Goal: Task Accomplishment & Management: Manage account settings

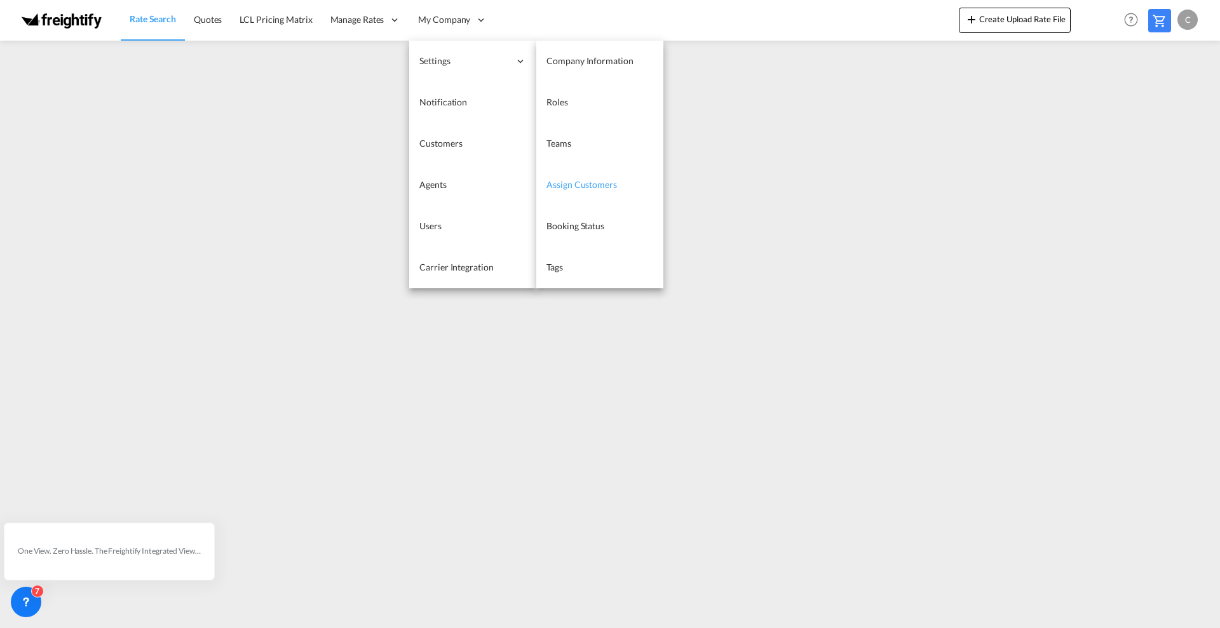
click at [578, 181] on span "Assign Customers" at bounding box center [581, 184] width 70 height 11
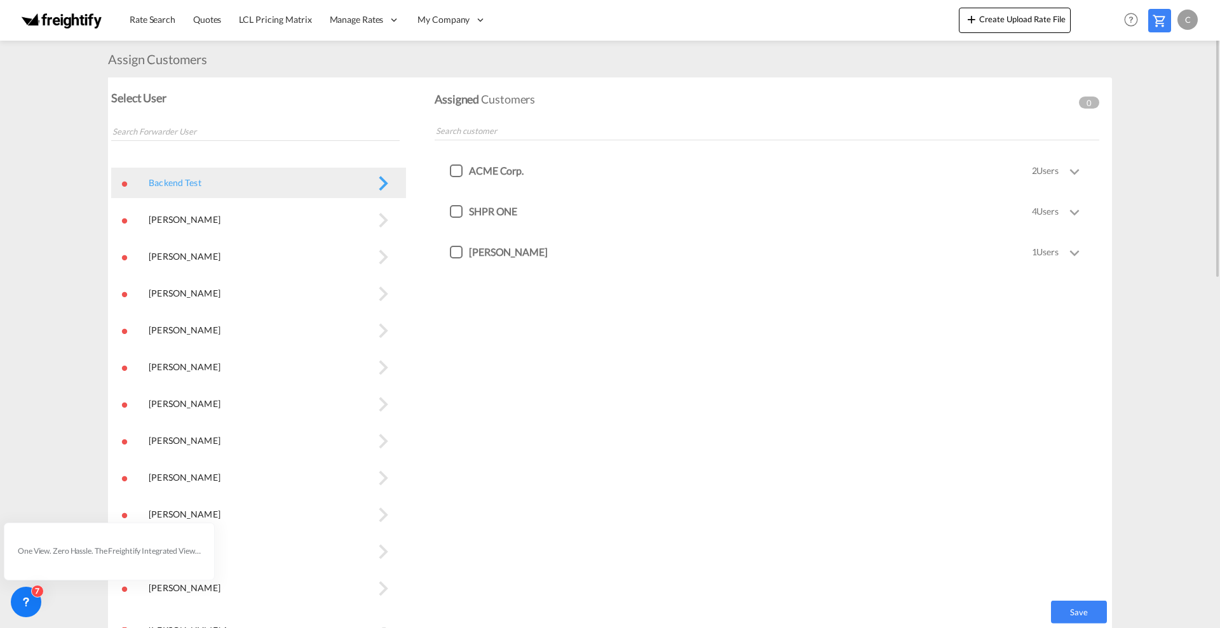
click at [187, 221] on button "bala subramanian\a" at bounding box center [258, 220] width 295 height 30
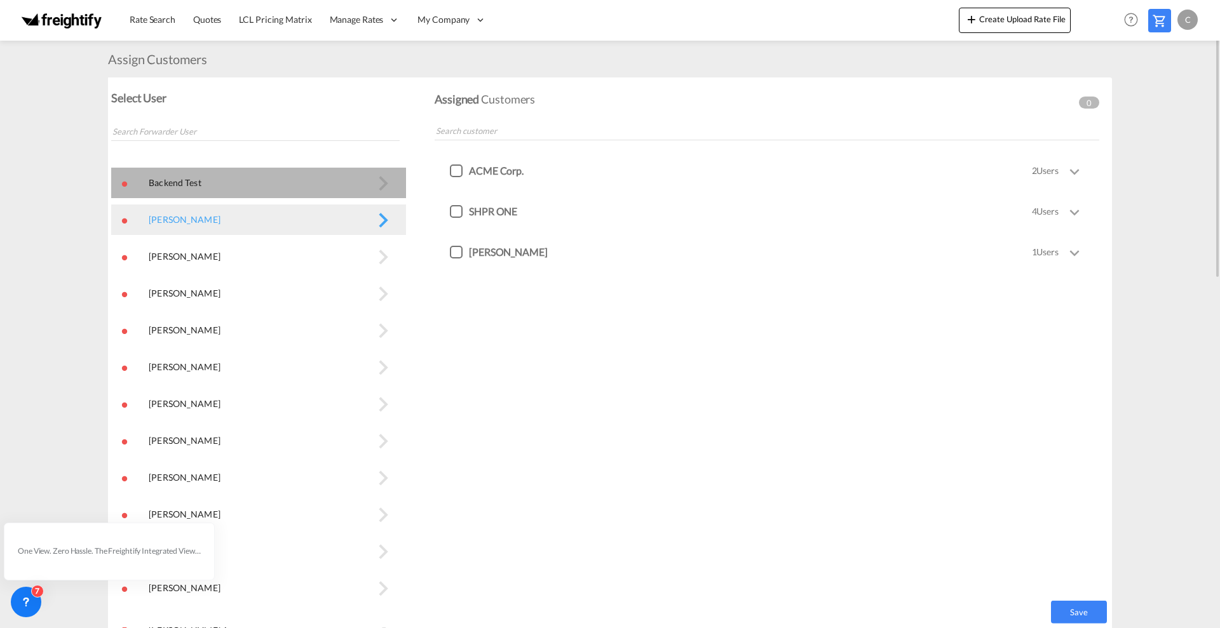
click at [189, 183] on button "Backend Test\a" at bounding box center [258, 183] width 295 height 30
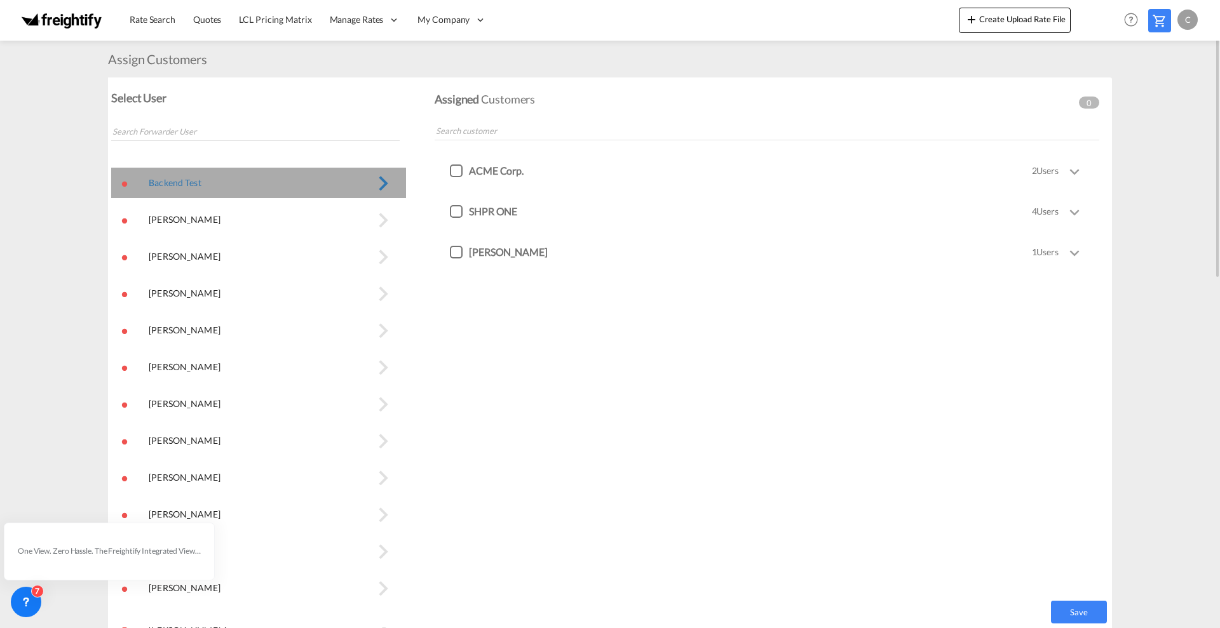
click at [386, 182] on button "Backend Test\a" at bounding box center [258, 183] width 295 height 30
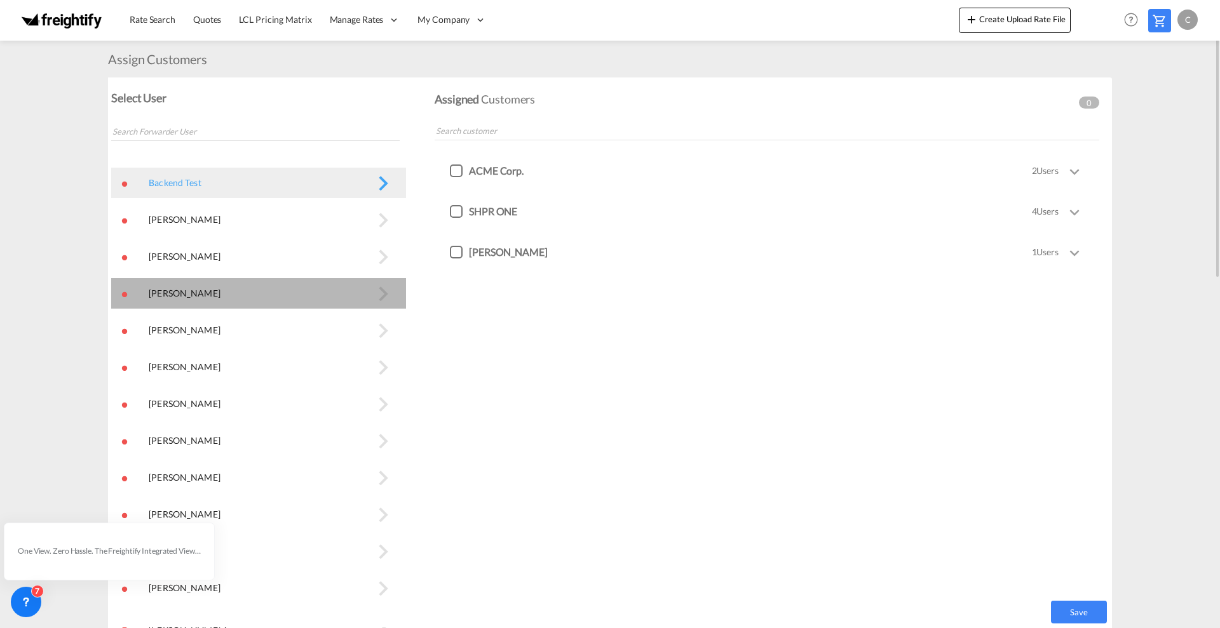
click at [169, 293] on button "Belindra Valavan\a" at bounding box center [258, 293] width 295 height 30
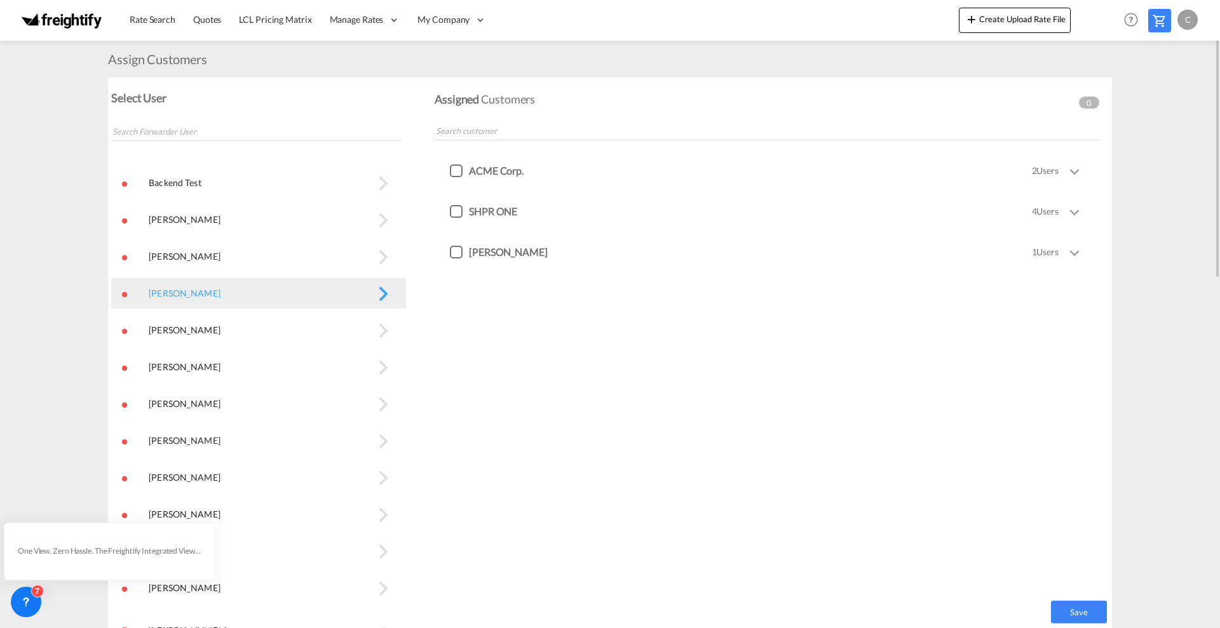
click at [177, 332] on button "Belindra Valavan\a" at bounding box center [258, 330] width 295 height 30
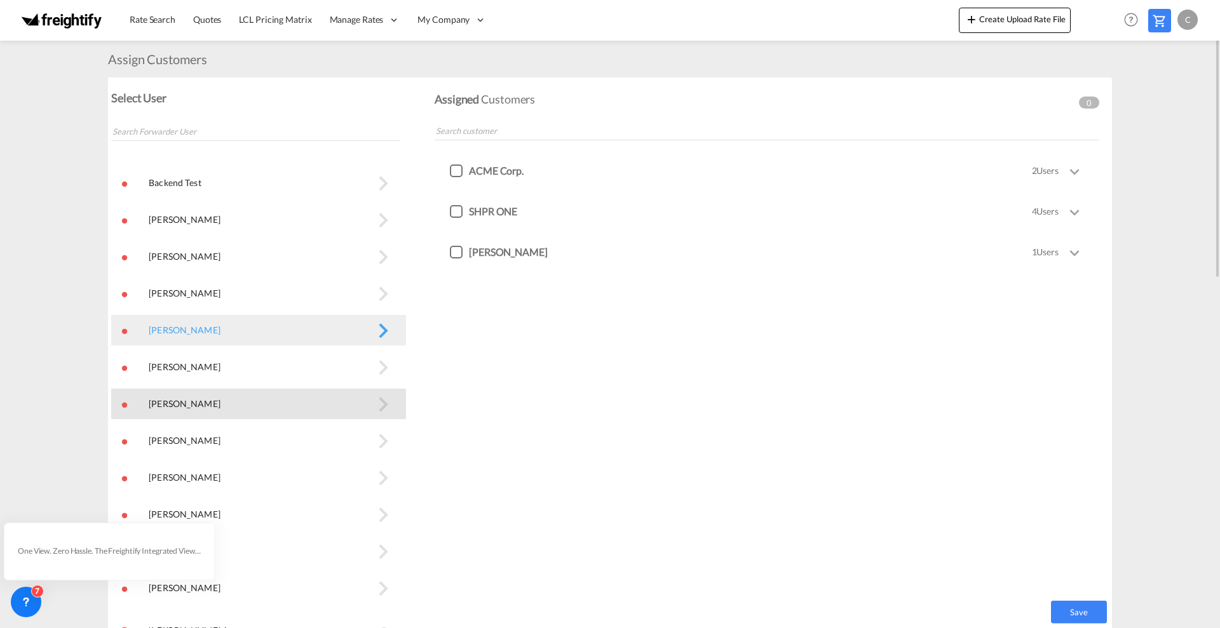
click at [195, 406] on button "Dharani Ravichandran\a" at bounding box center [258, 404] width 295 height 30
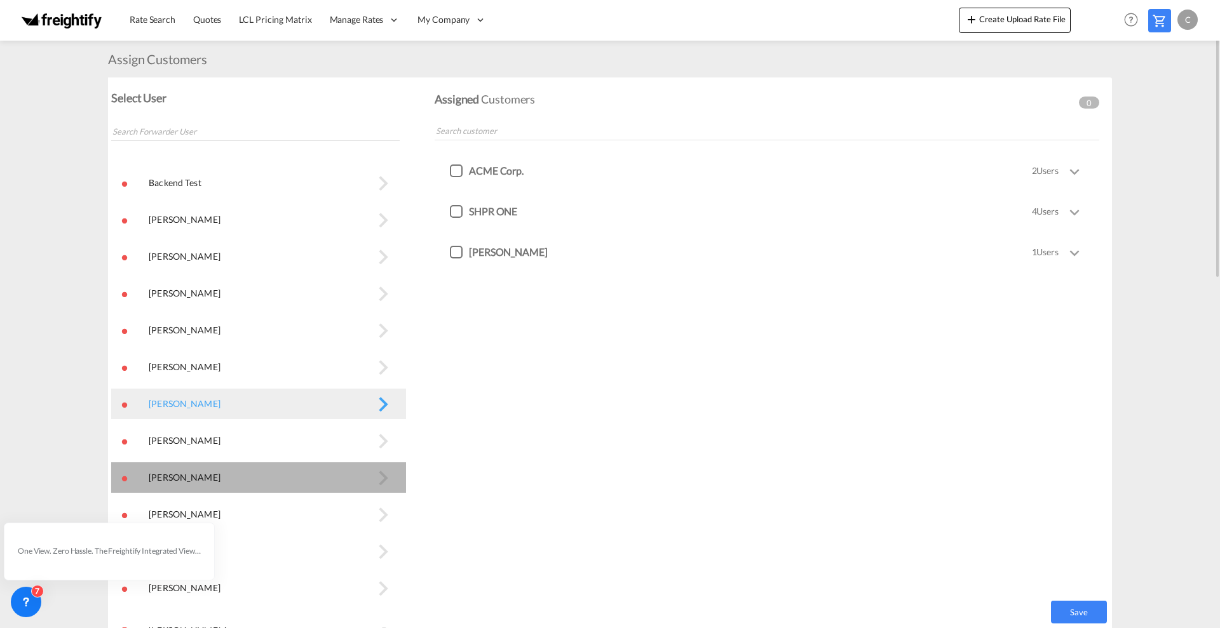
click at [175, 479] on button "Dinesh Kumar\a" at bounding box center [258, 477] width 295 height 30
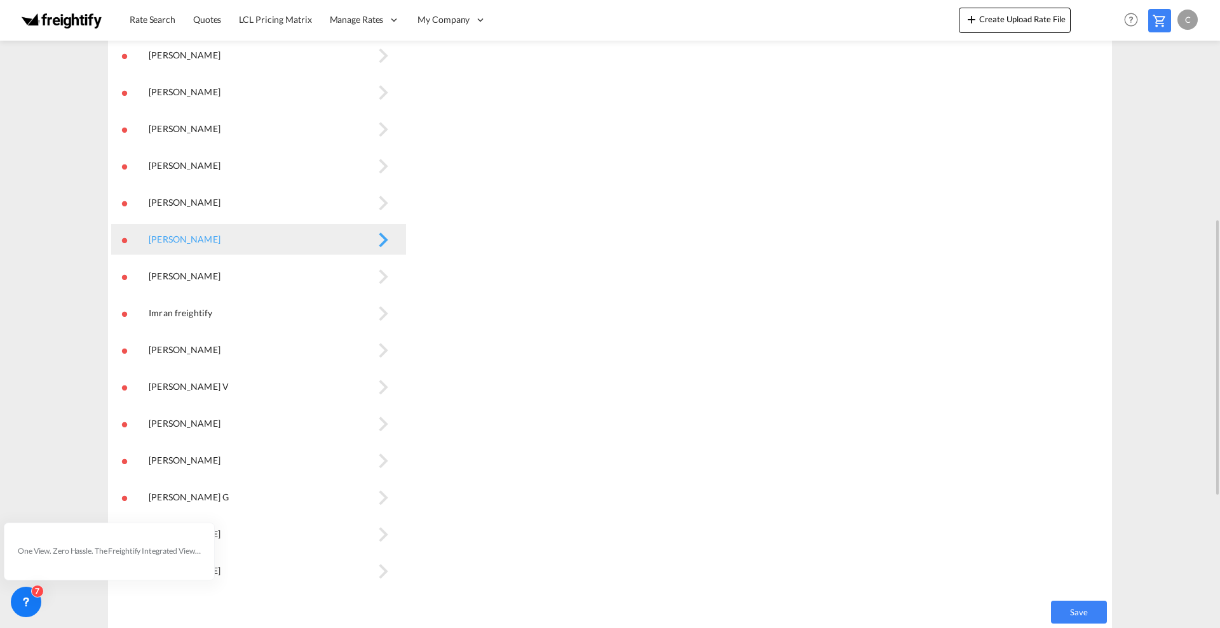
scroll to position [318, 0]
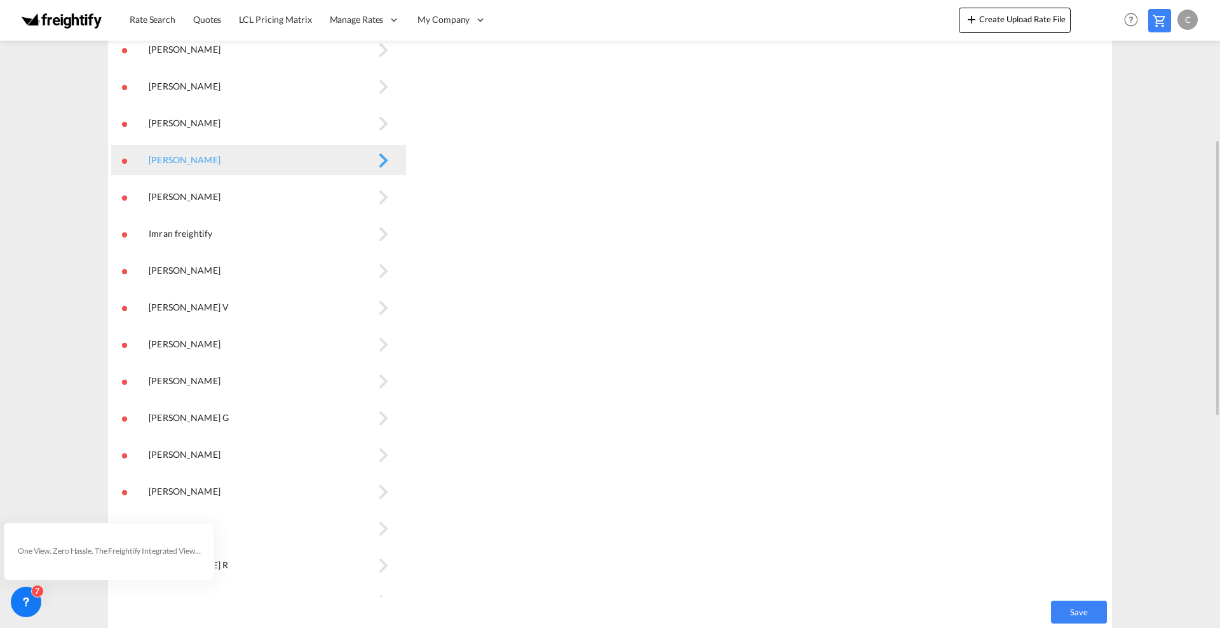
click at [171, 419] on button "Keerthana G\a" at bounding box center [258, 418] width 295 height 30
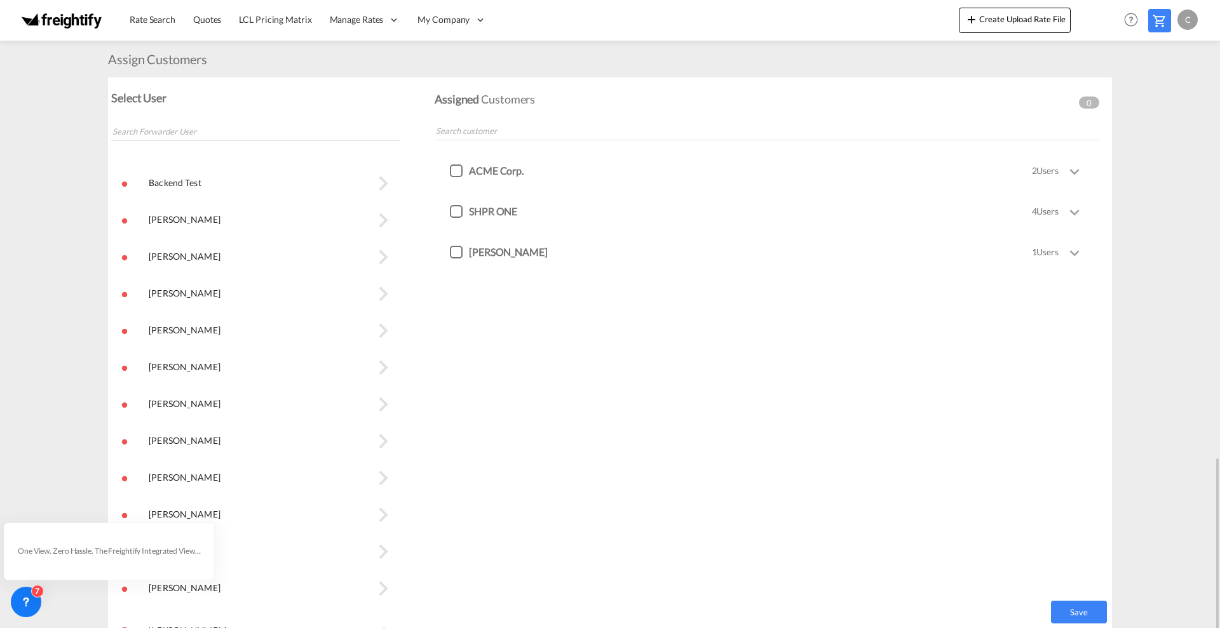
scroll to position [476, 0]
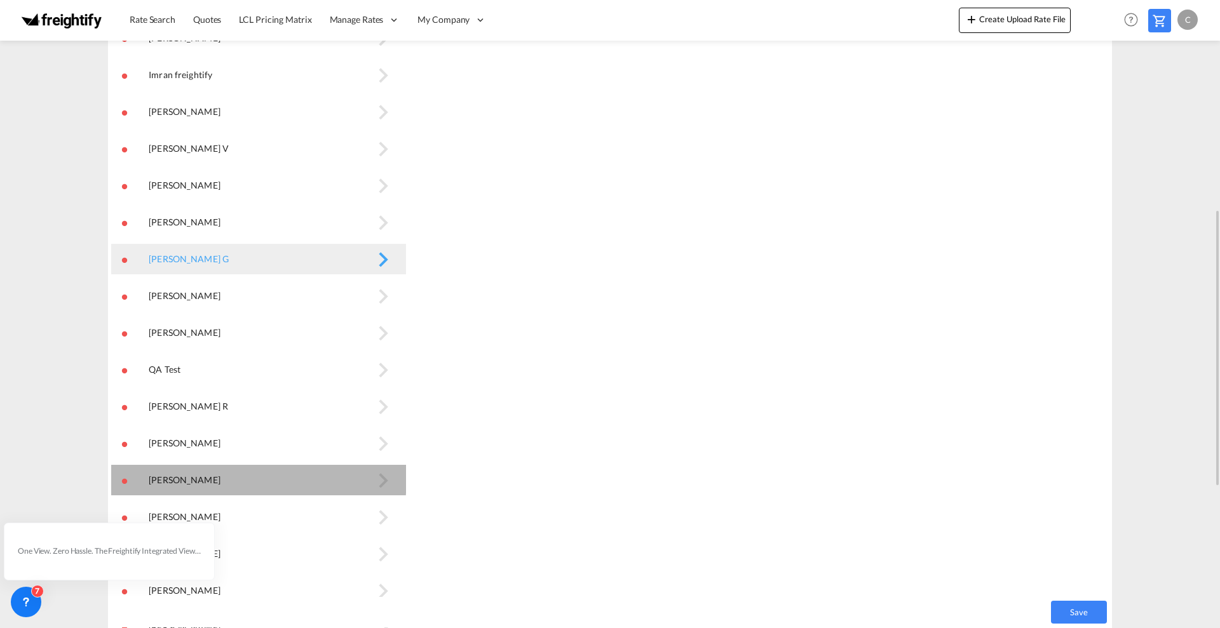
click at [165, 476] on button "Raquel Jimenez\a" at bounding box center [258, 480] width 295 height 30
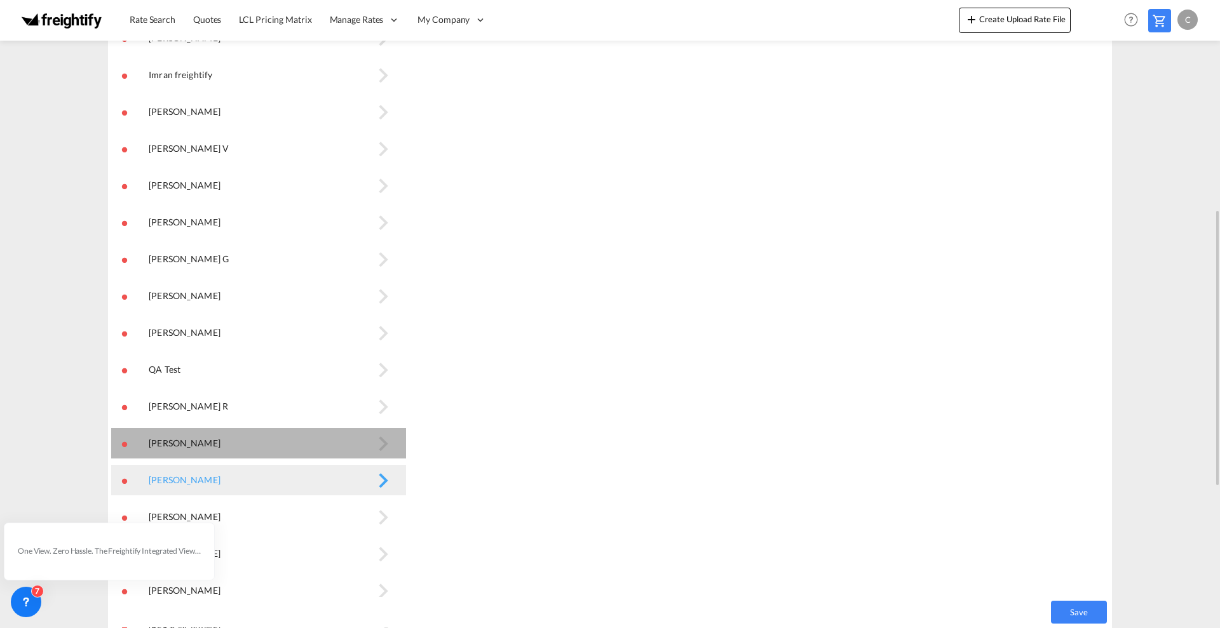
click at [180, 438] on button "Ramki Mahesh\a" at bounding box center [258, 443] width 295 height 30
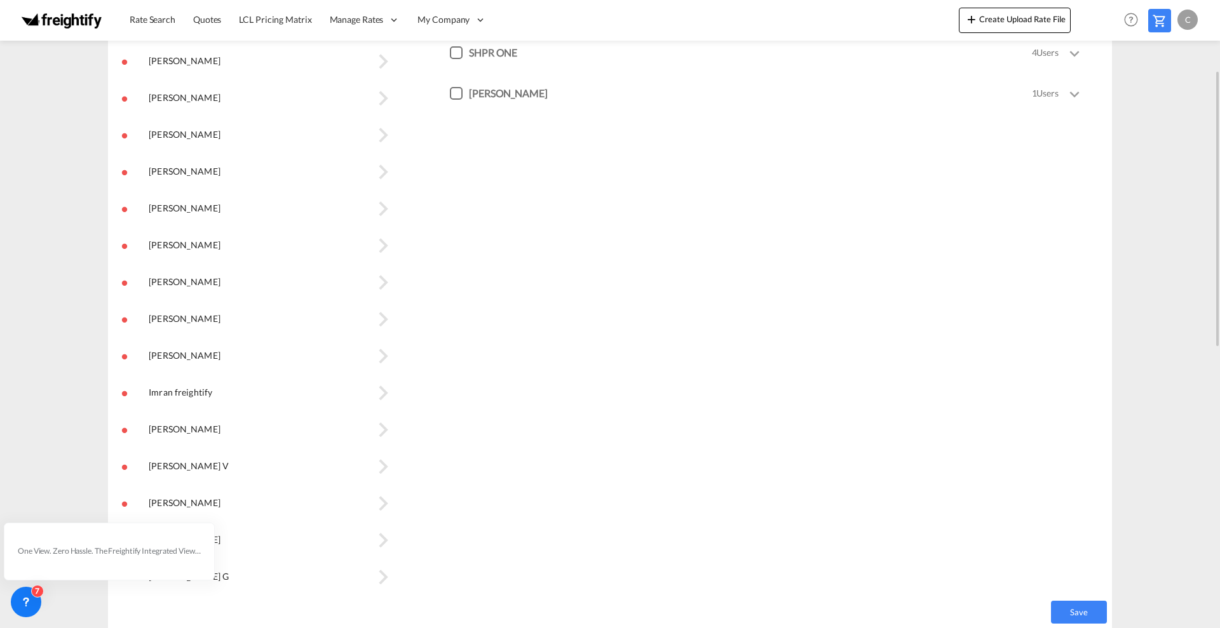
scroll to position [0, 0]
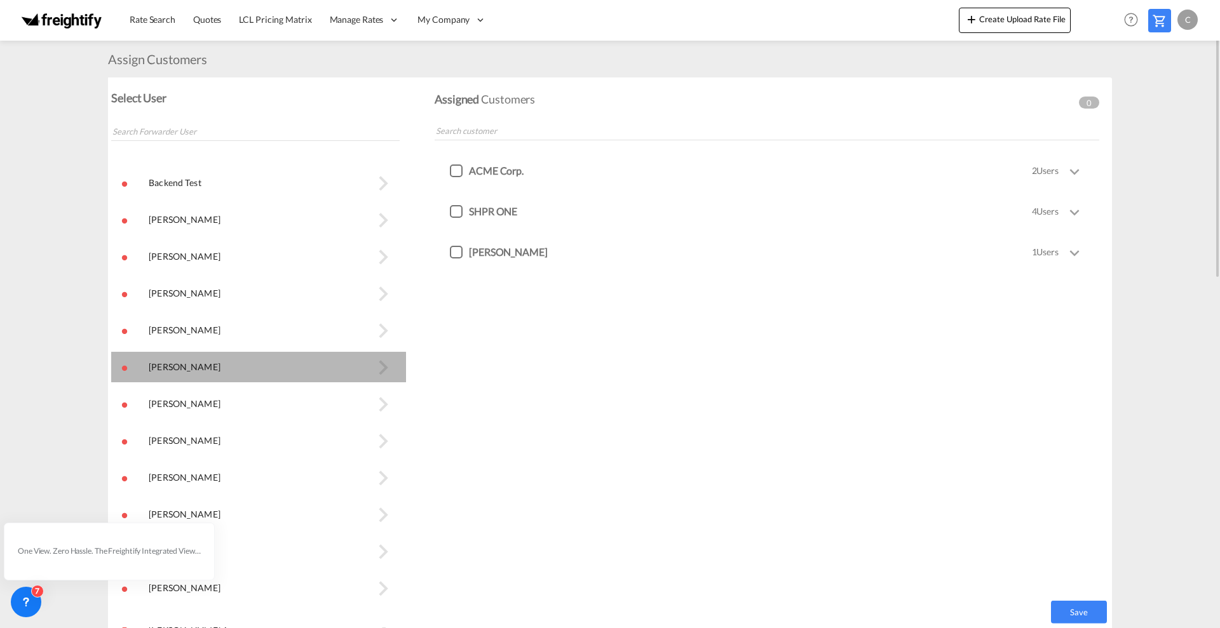
click at [171, 369] on button "Claus Robert\a" at bounding box center [258, 367] width 295 height 30
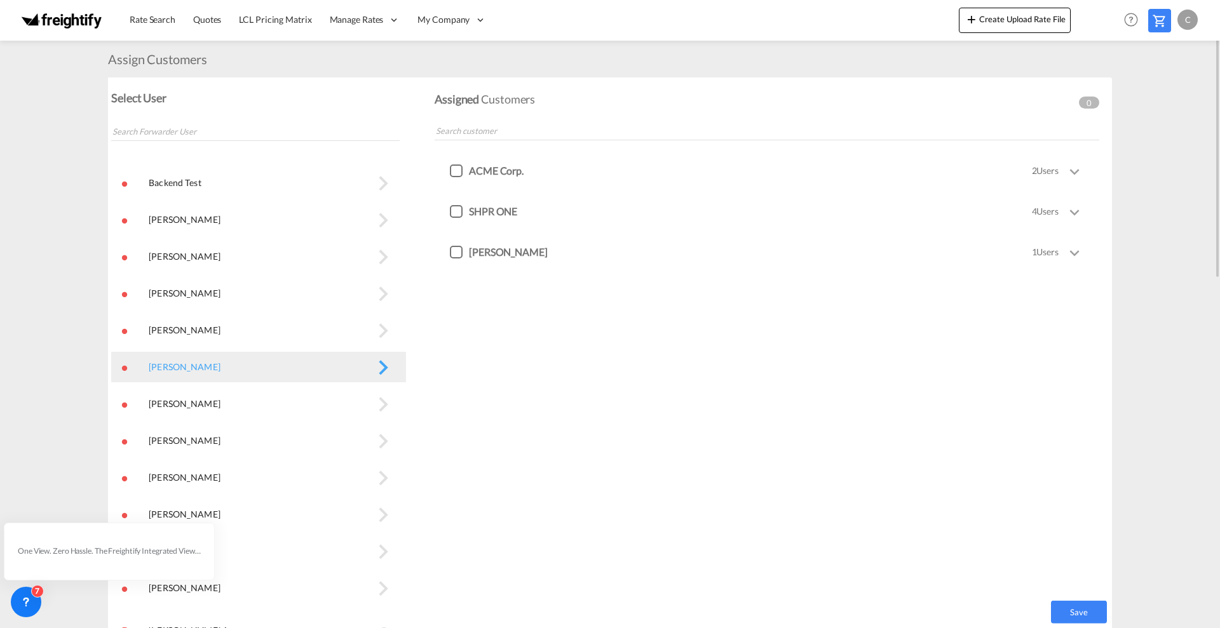
click at [454, 168] on div at bounding box center [456, 171] width 13 height 13
click at [452, 215] on div at bounding box center [456, 211] width 13 height 13
click at [457, 169] on div at bounding box center [456, 171] width 13 height 13
click at [454, 212] on div at bounding box center [456, 211] width 13 height 13
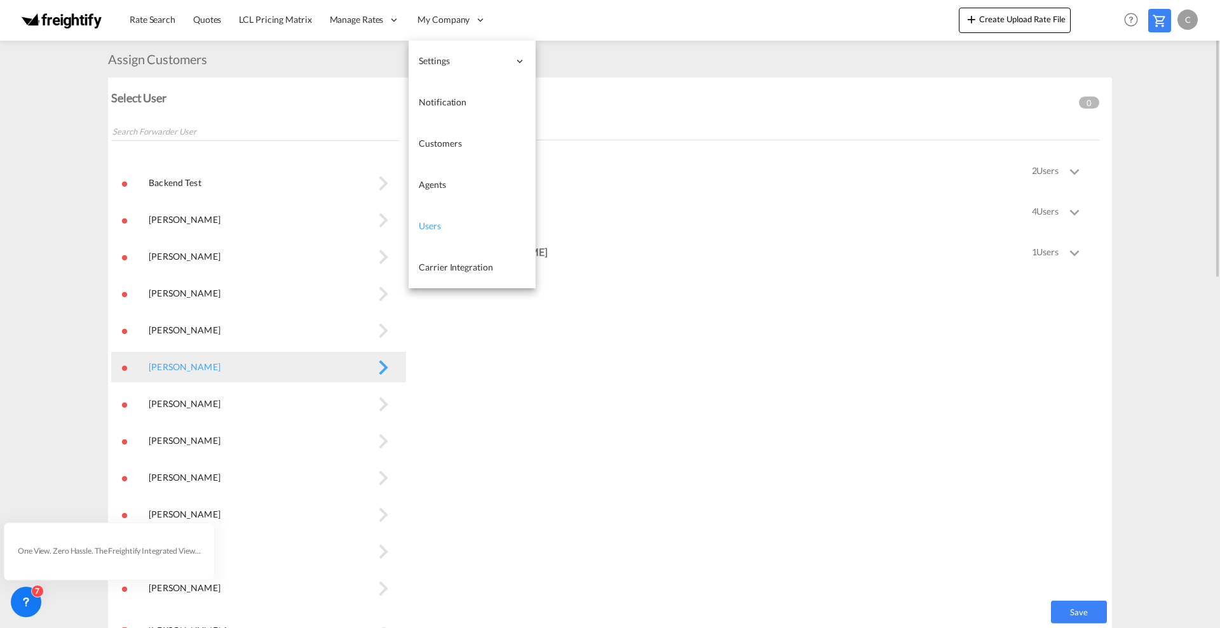
click at [437, 223] on span "Users" at bounding box center [430, 225] width 22 height 11
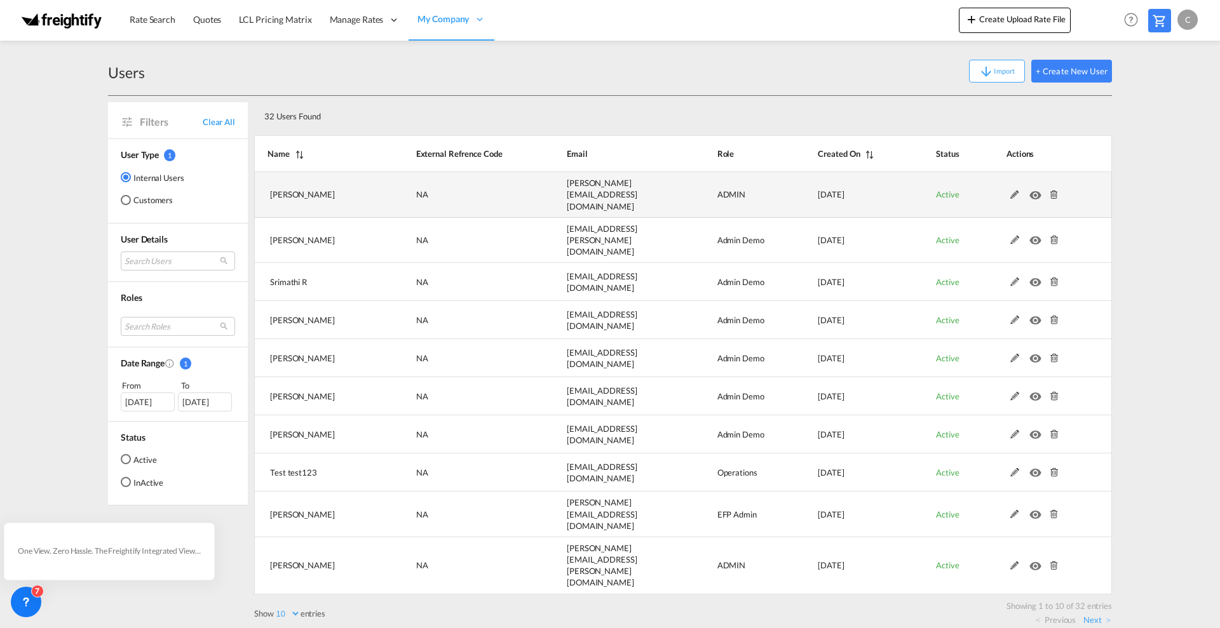
click at [1018, 192] on md-icon at bounding box center [1014, 195] width 17 height 9
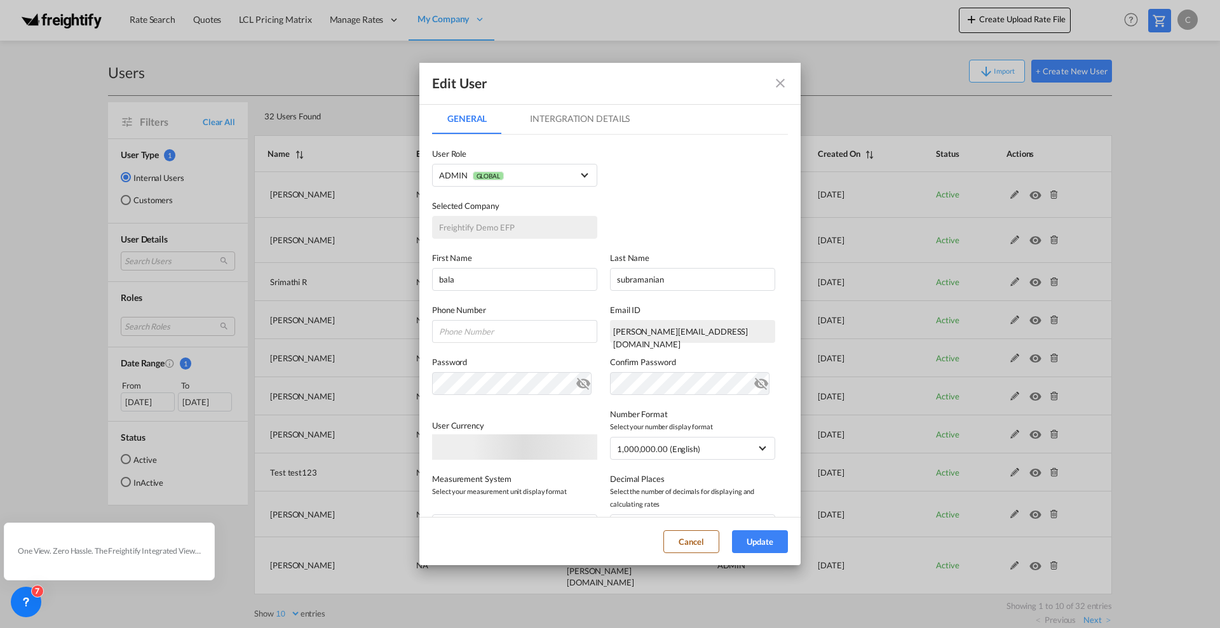
scroll to position [181, 0]
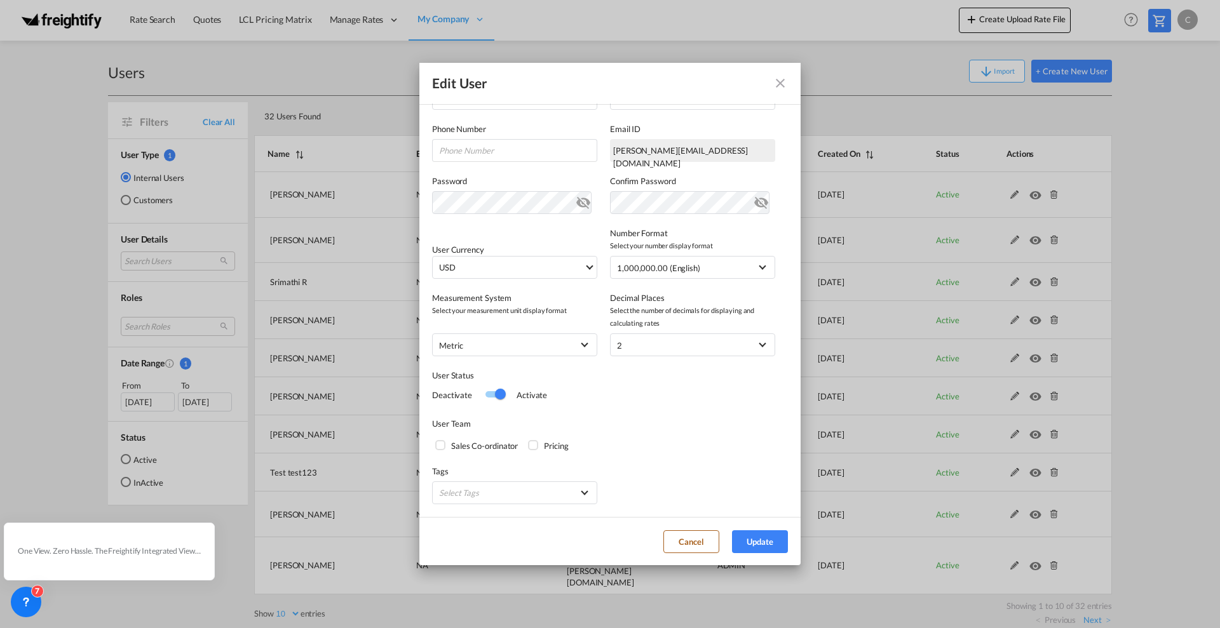
click at [783, 85] on md-icon "icon-close fg-AAA8AD" at bounding box center [779, 83] width 15 height 15
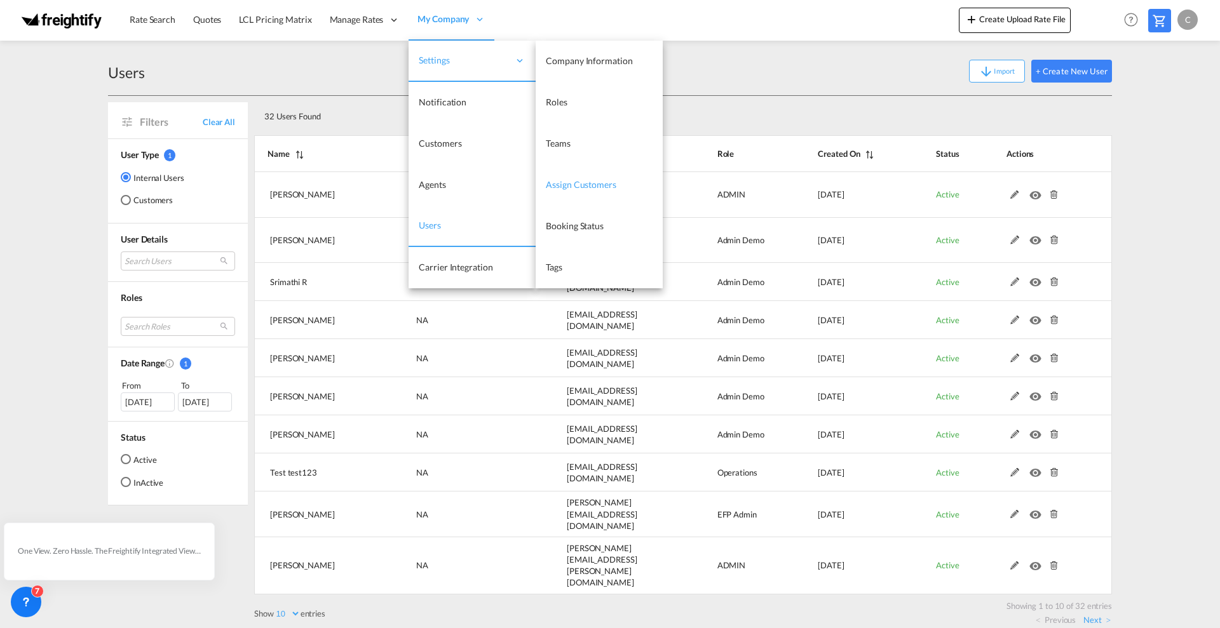
click at [595, 184] on span "Assign Customers" at bounding box center [581, 184] width 70 height 11
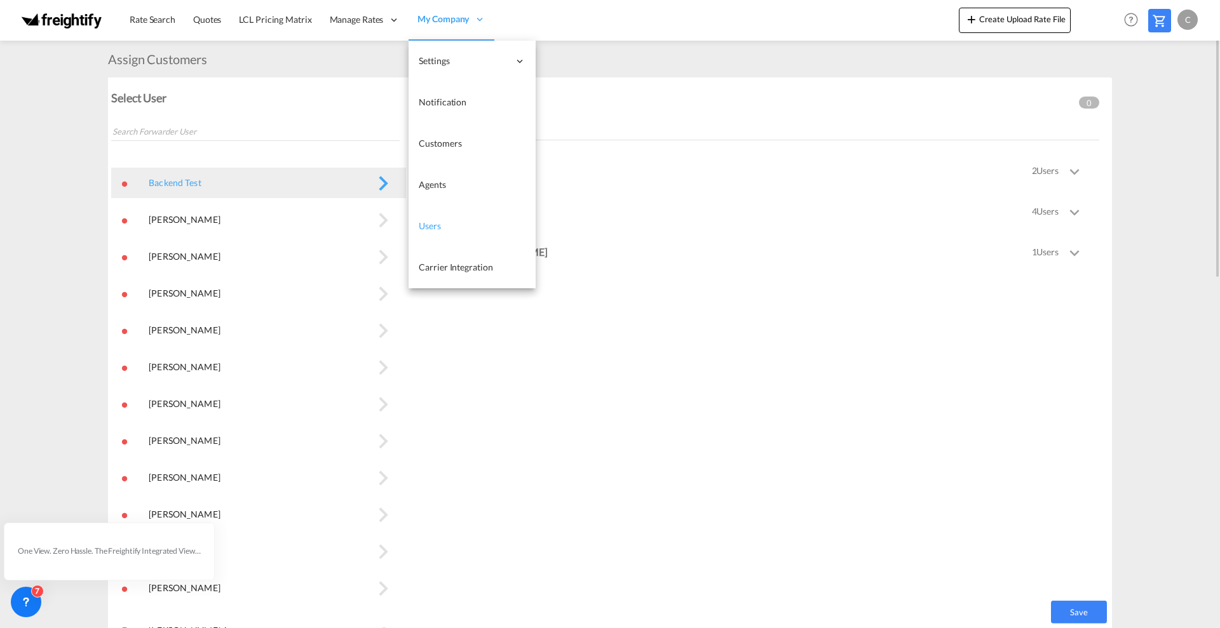
click at [440, 232] on link "Users" at bounding box center [471, 226] width 127 height 41
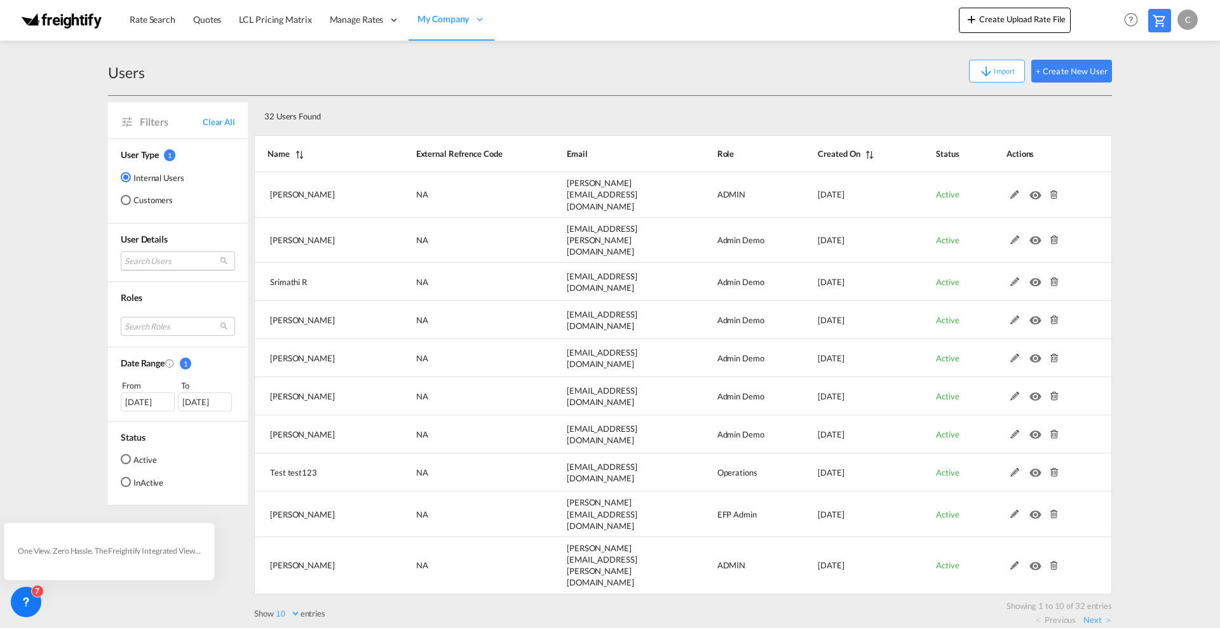
click at [162, 260] on md-select "Search Users bala subramanian [EMAIL_ADDRESS][DOMAIN_NAME] [PERSON_NAME] [PERSO…" at bounding box center [178, 261] width 114 height 19
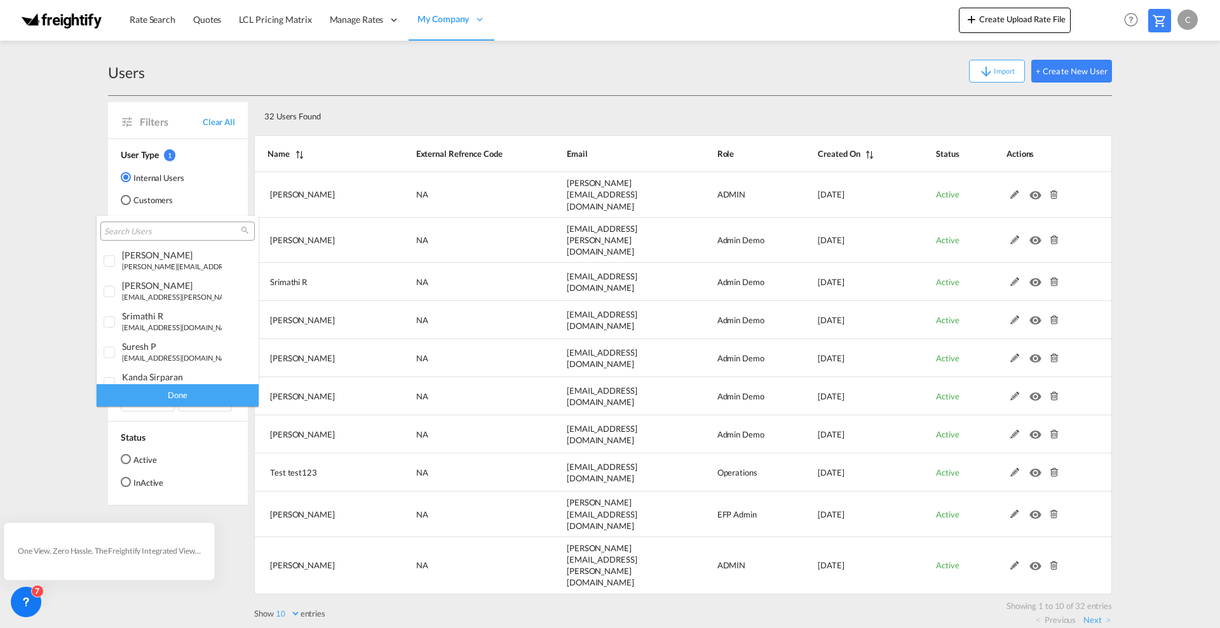
click at [157, 232] on input "search" at bounding box center [172, 231] width 137 height 11
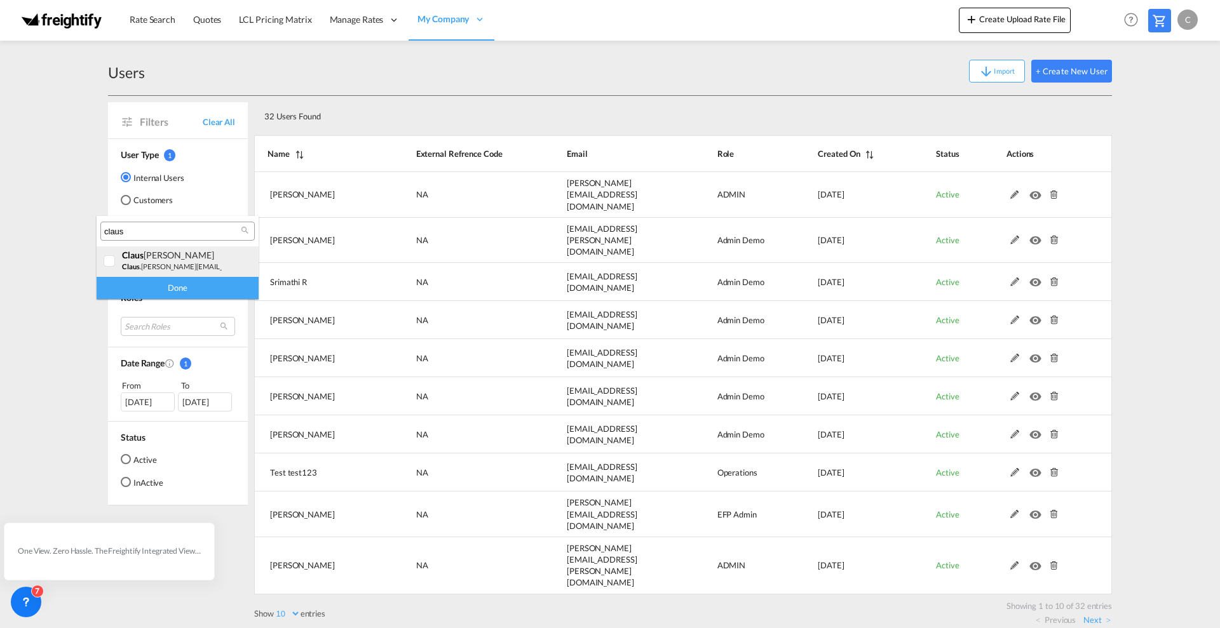
type input "claus"
click at [169, 255] on div "[PERSON_NAME]" at bounding box center [172, 255] width 100 height 11
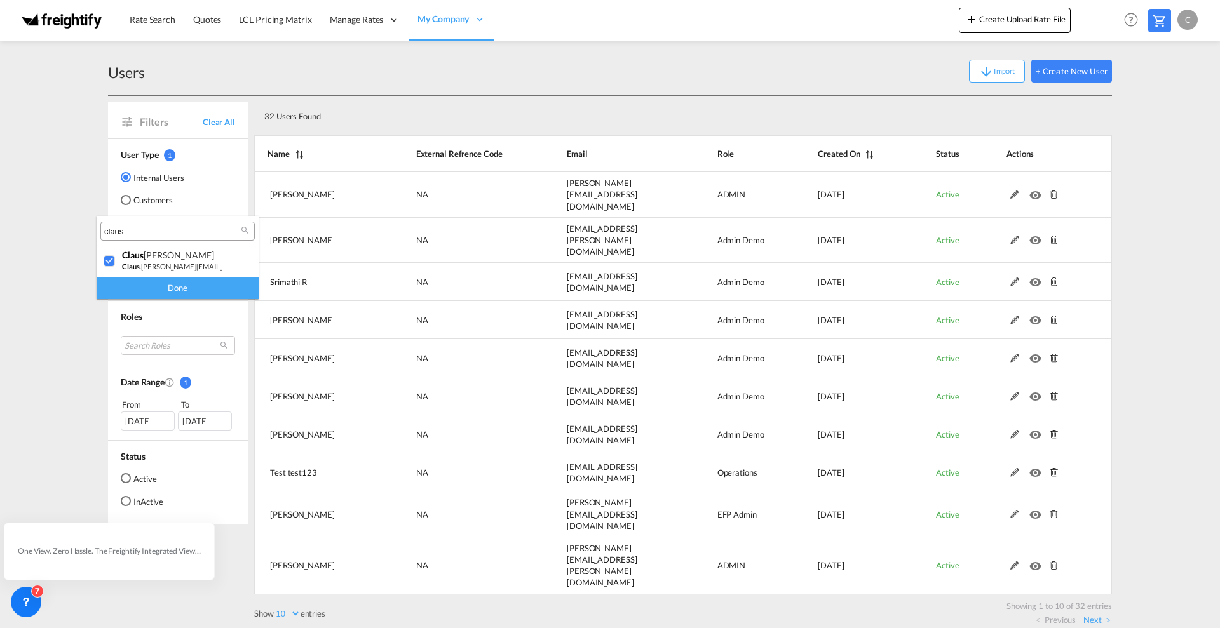
click at [182, 286] on div "Done" at bounding box center [178, 288] width 162 height 22
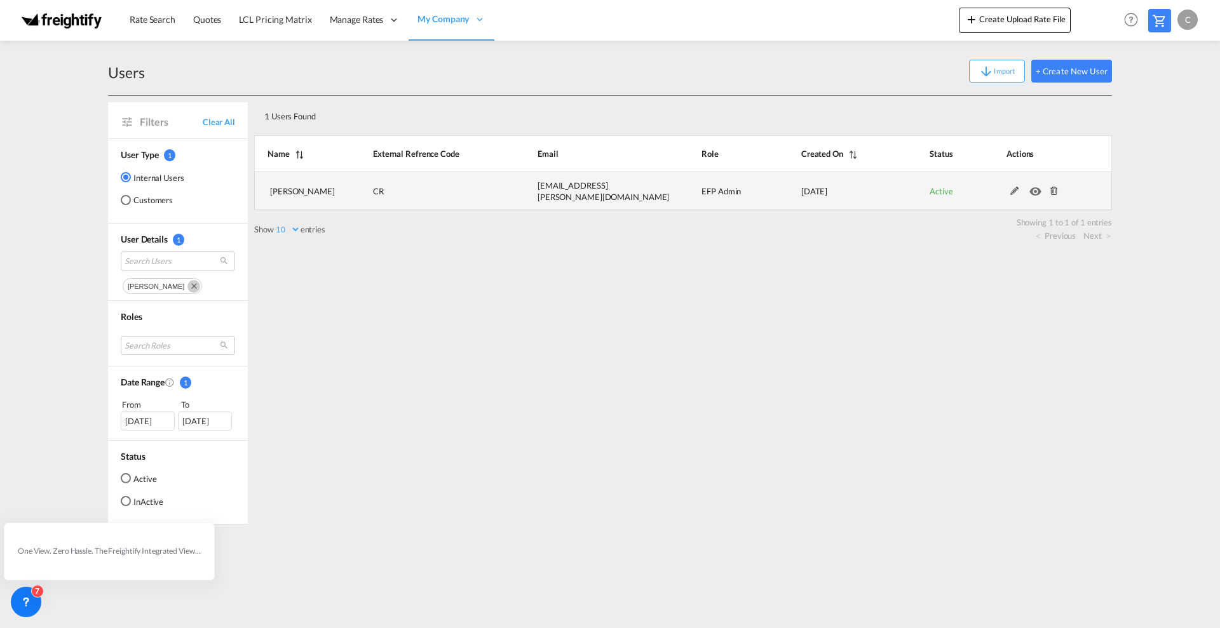
click at [1015, 192] on md-icon at bounding box center [1014, 191] width 17 height 9
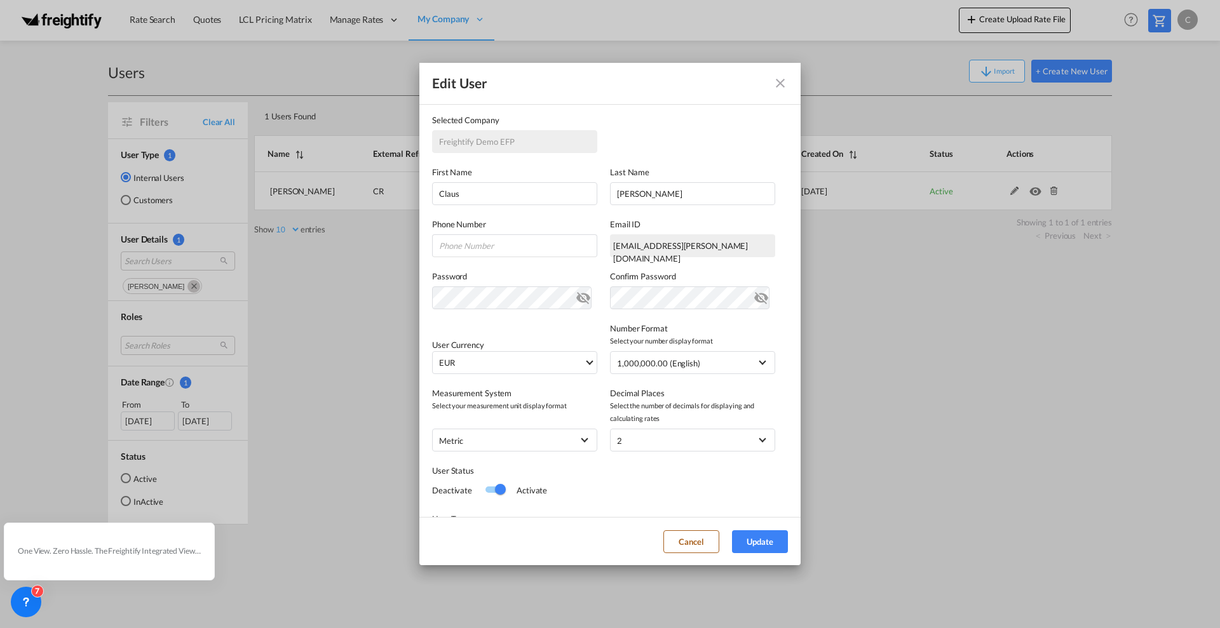
scroll to position [181, 0]
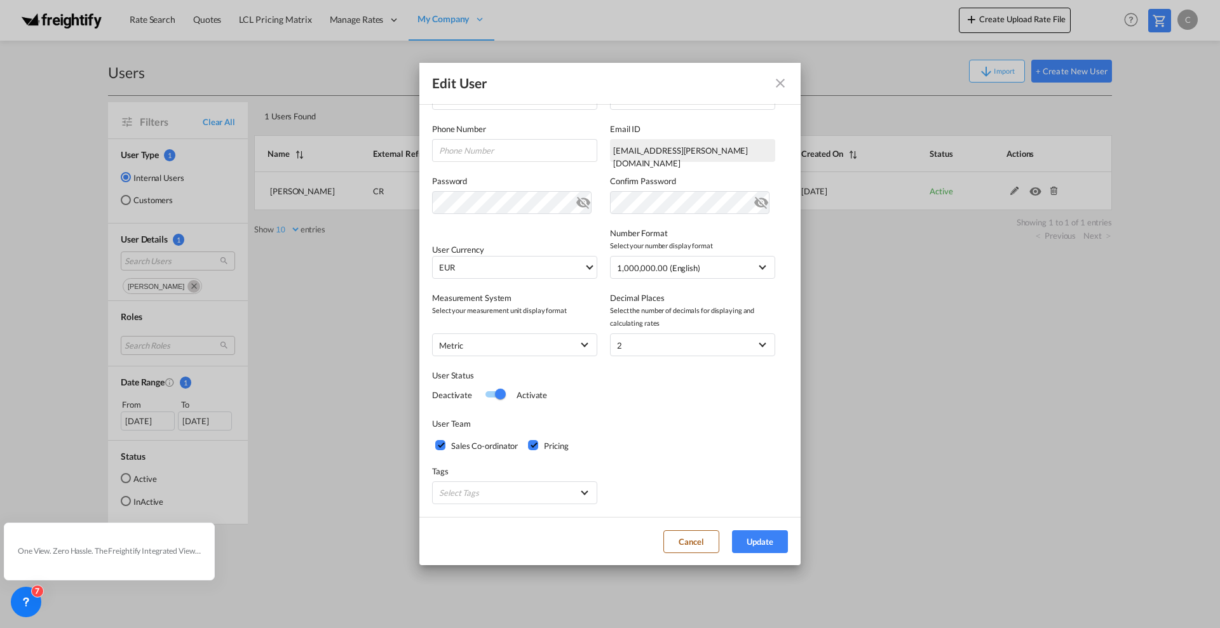
click at [779, 81] on md-icon "icon-close fg-AAA8AD" at bounding box center [779, 83] width 15 height 15
